Goal: Task Accomplishment & Management: Manage account settings

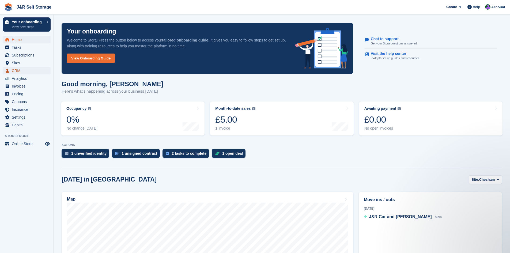
click at [16, 71] on span "CRM" at bounding box center [28, 71] width 32 height 8
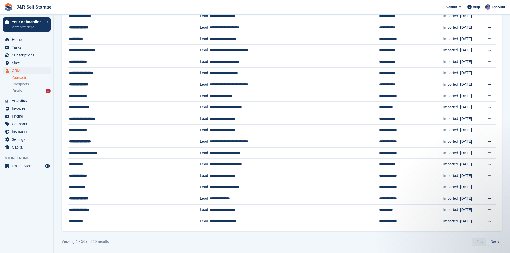
scroll to position [413, 0]
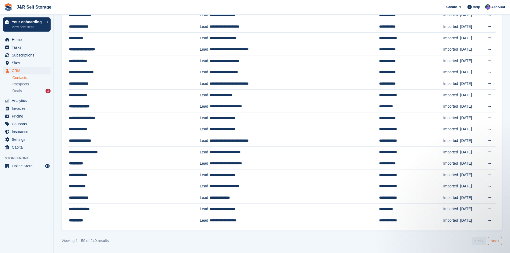
click at [496, 242] on link "Next ›" at bounding box center [495, 241] width 14 height 8
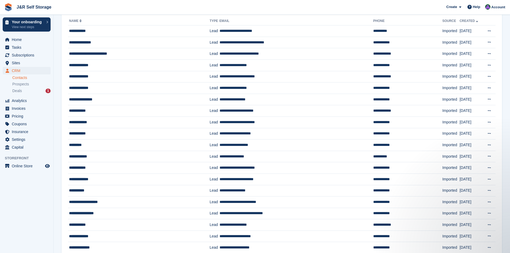
scroll to position [60, 0]
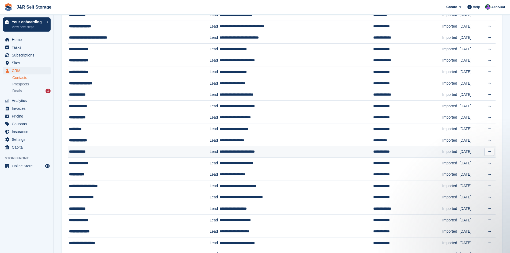
click at [491, 151] on icon at bounding box center [489, 151] width 3 height 3
click at [479, 163] on p "Edit contact" at bounding box center [468, 162] width 47 height 7
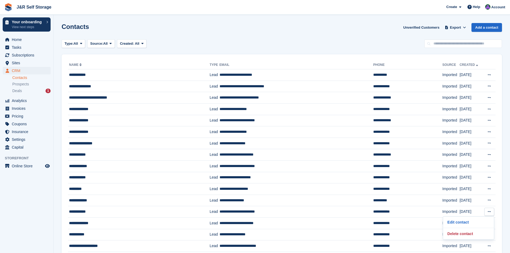
scroll to position [60, 0]
